Goal: Transaction & Acquisition: Subscribe to service/newsletter

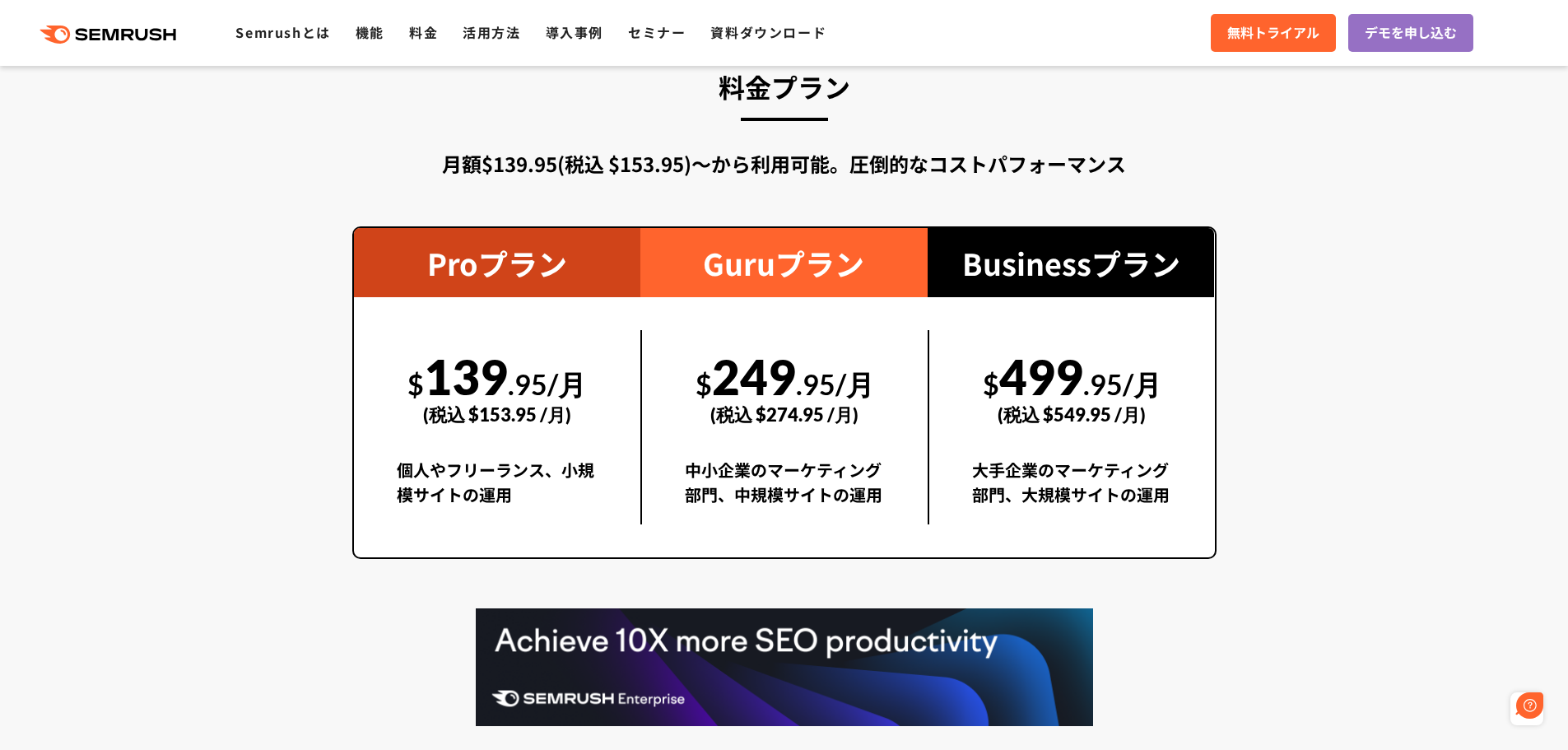
scroll to position [3127, 0]
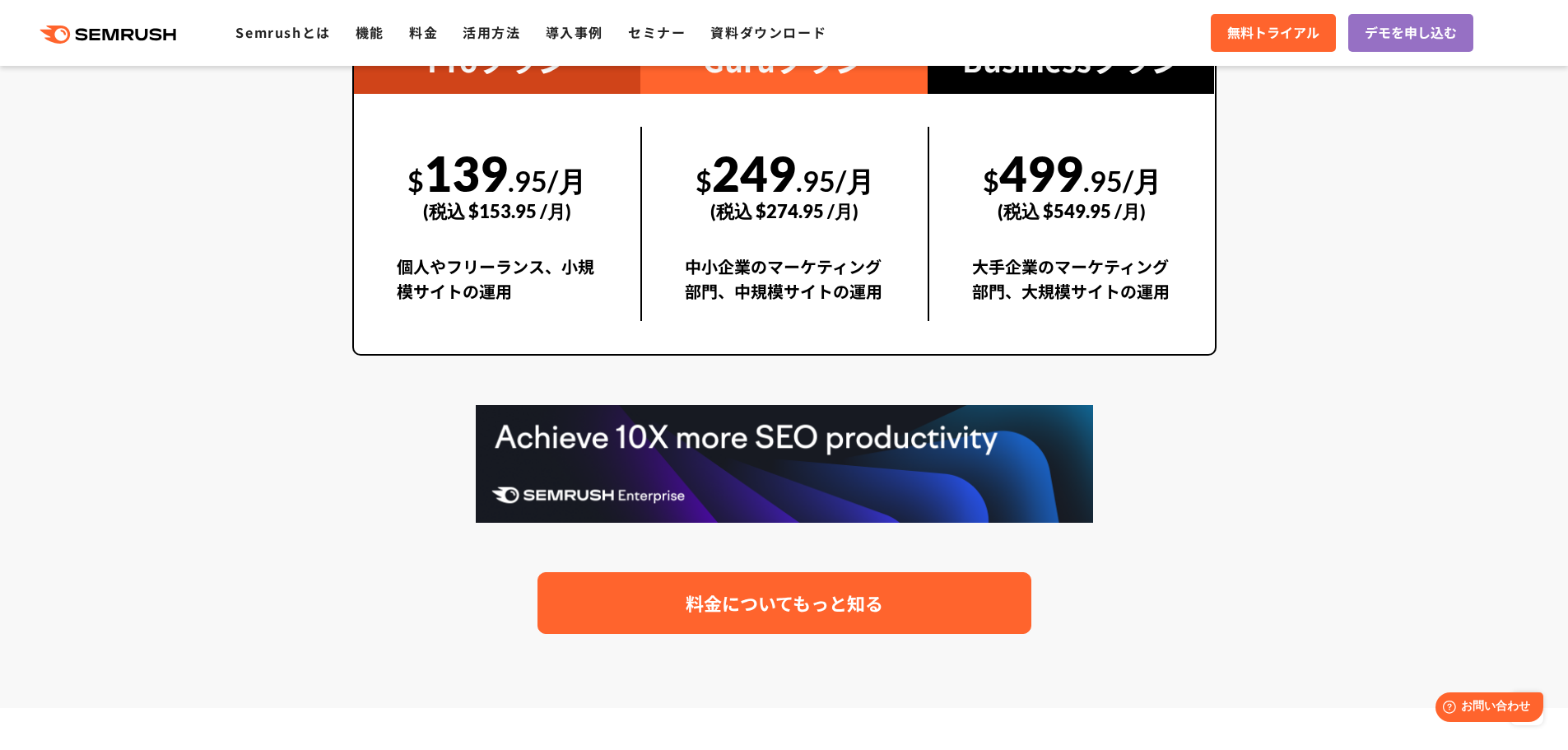
click at [881, 603] on span "料金についてもっと知る" at bounding box center [784, 603] width 197 height 29
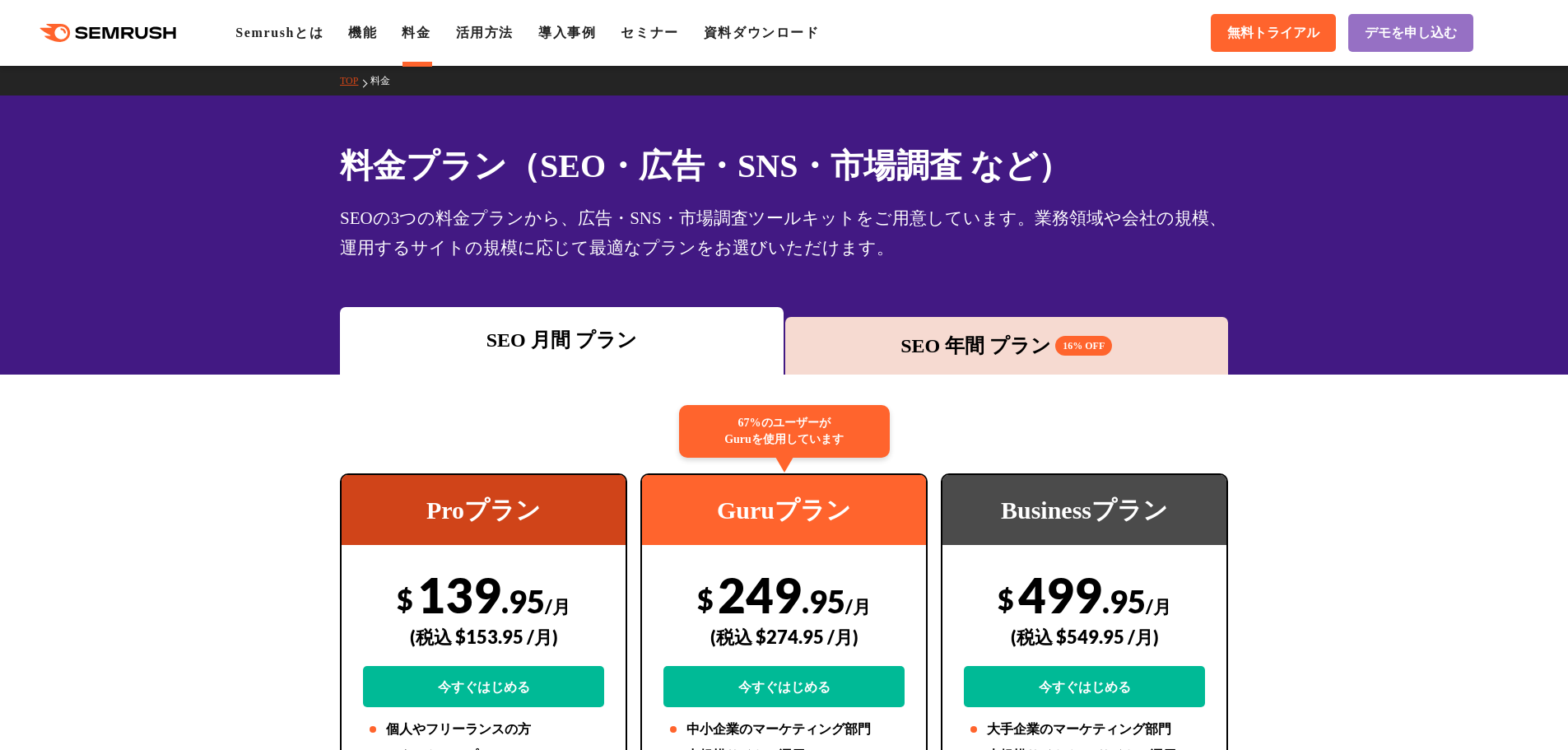
click at [1127, 359] on div "SEO 年間 プラン 16% OFF" at bounding box center [1007, 345] width 428 height 30
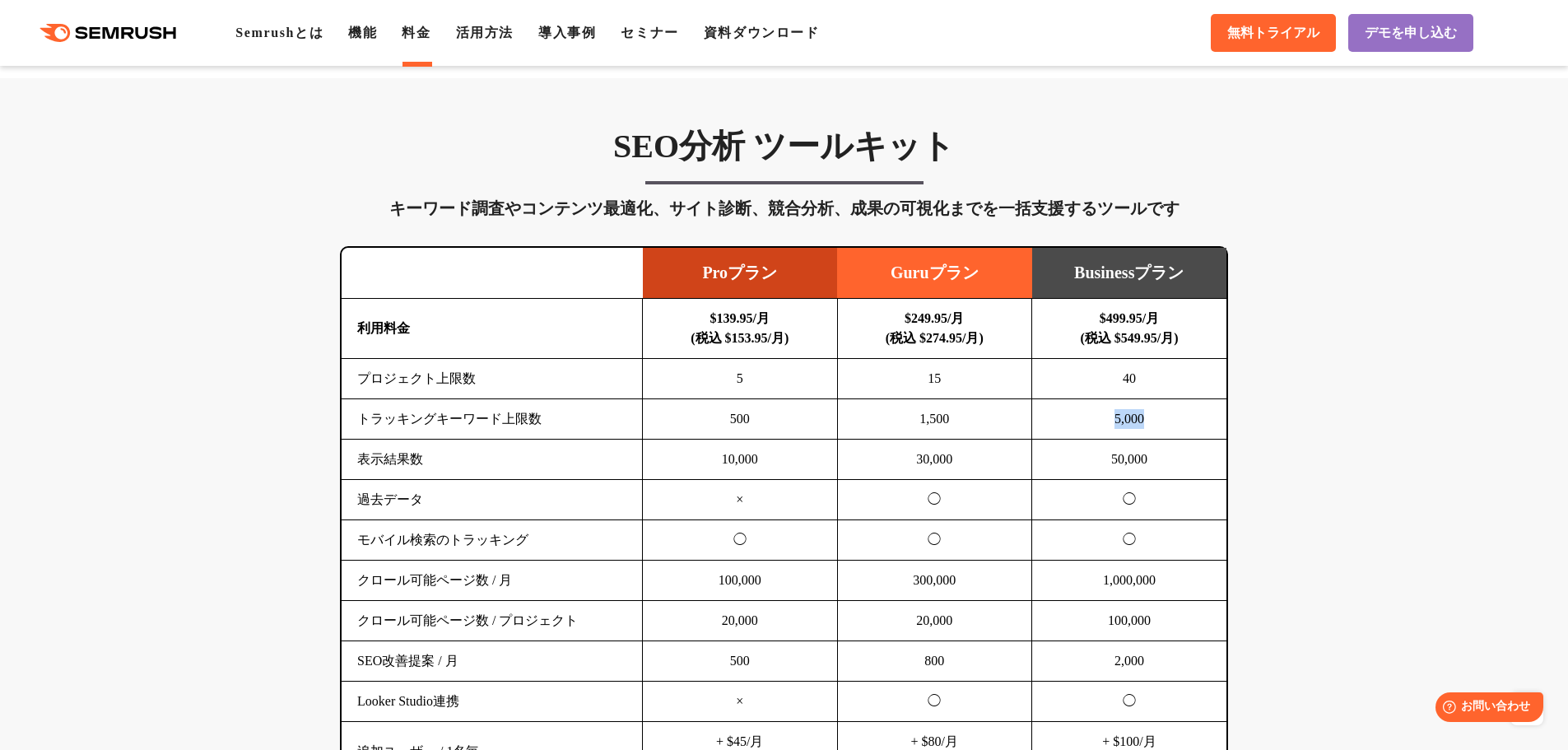
drag, startPoint x: 1153, startPoint y: 424, endPoint x: 1108, endPoint y: 428, distance: 45.2
click at [1108, 428] on td "5,000" at bounding box center [1129, 419] width 195 height 41
click at [1099, 459] on td "50,000" at bounding box center [1129, 459] width 195 height 41
